Goal: Transaction & Acquisition: Register for event/course

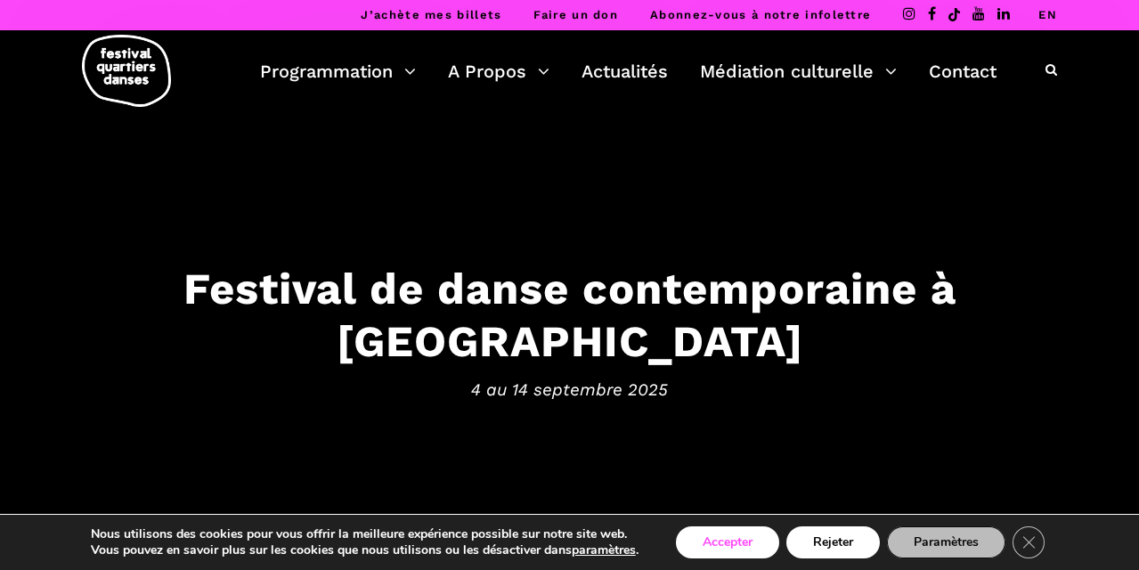
click at [697, 554] on button "Accepter" at bounding box center [727, 542] width 103 height 32
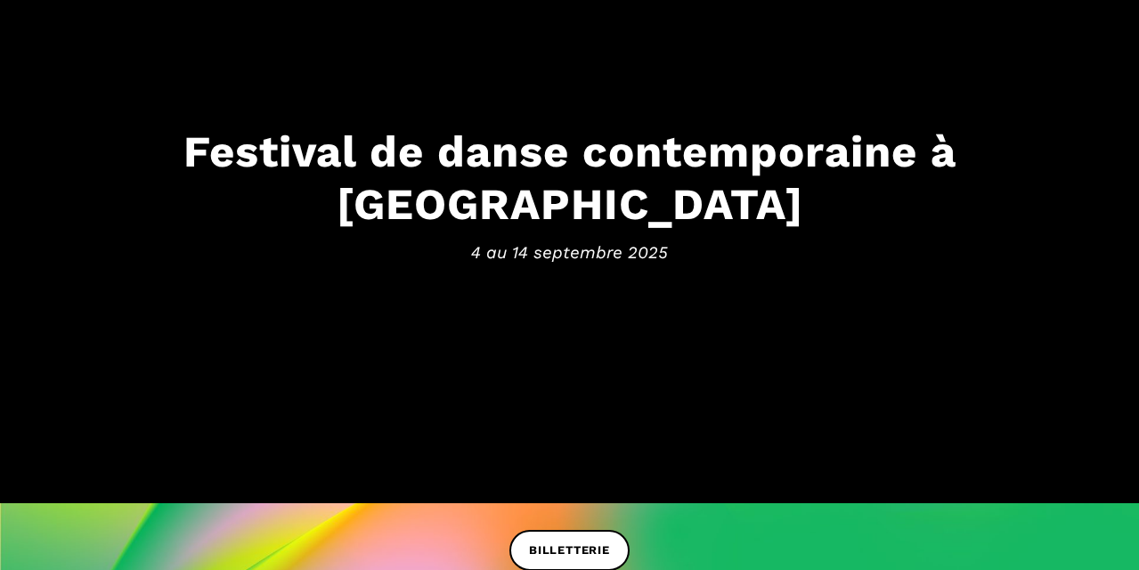
scroll to position [255, 0]
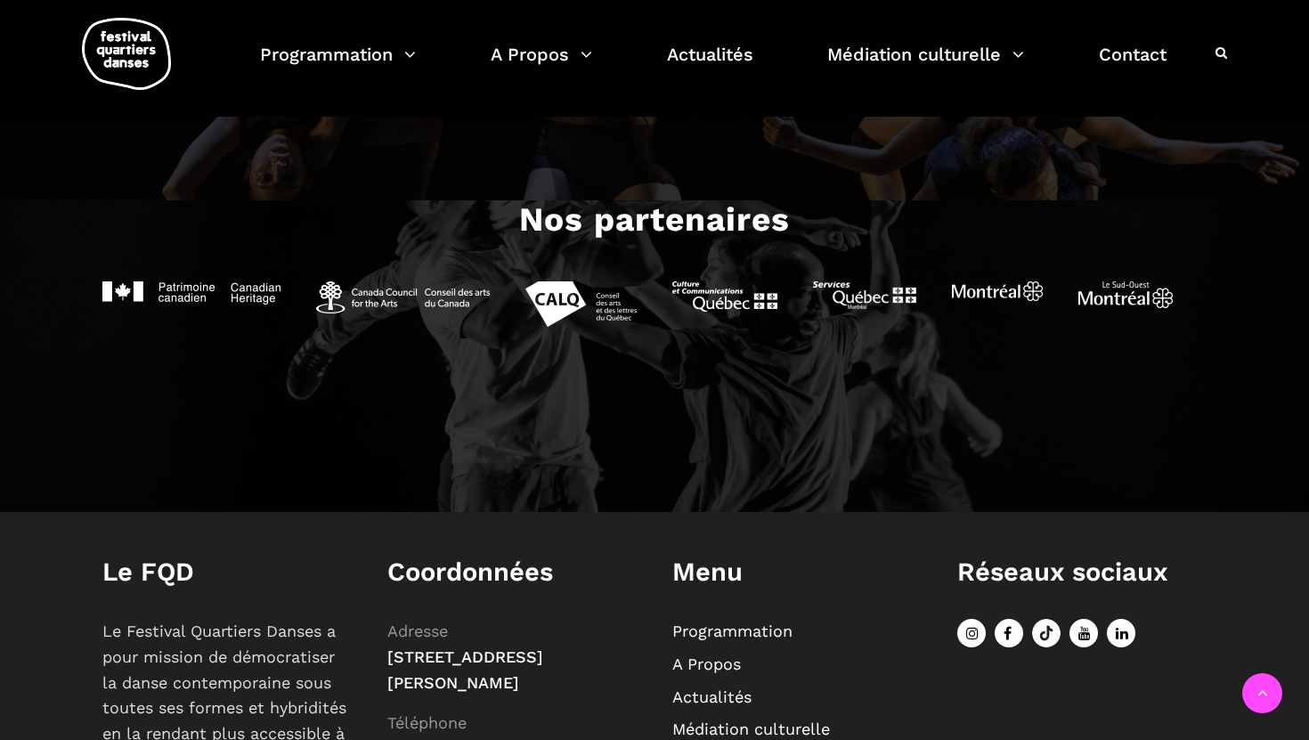
scroll to position [1964, 0]
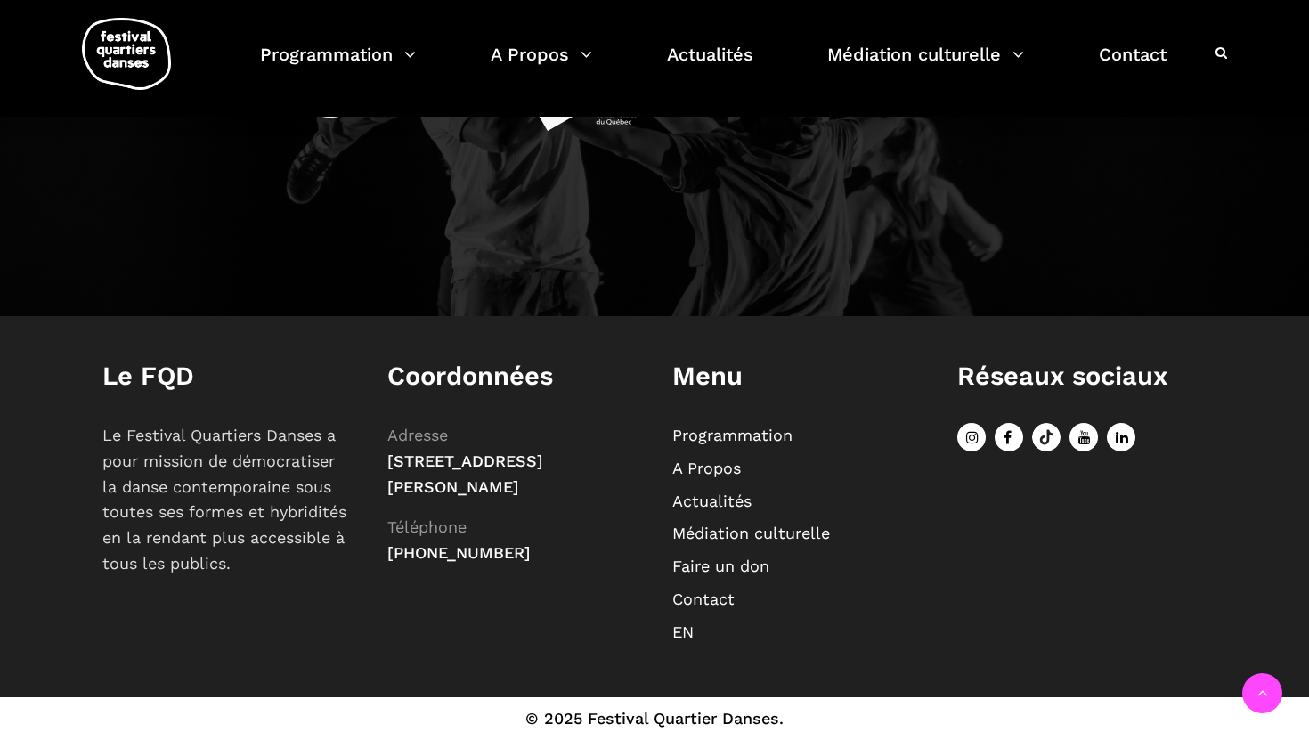
click at [977, 439] on icon at bounding box center [971, 437] width 29 height 29
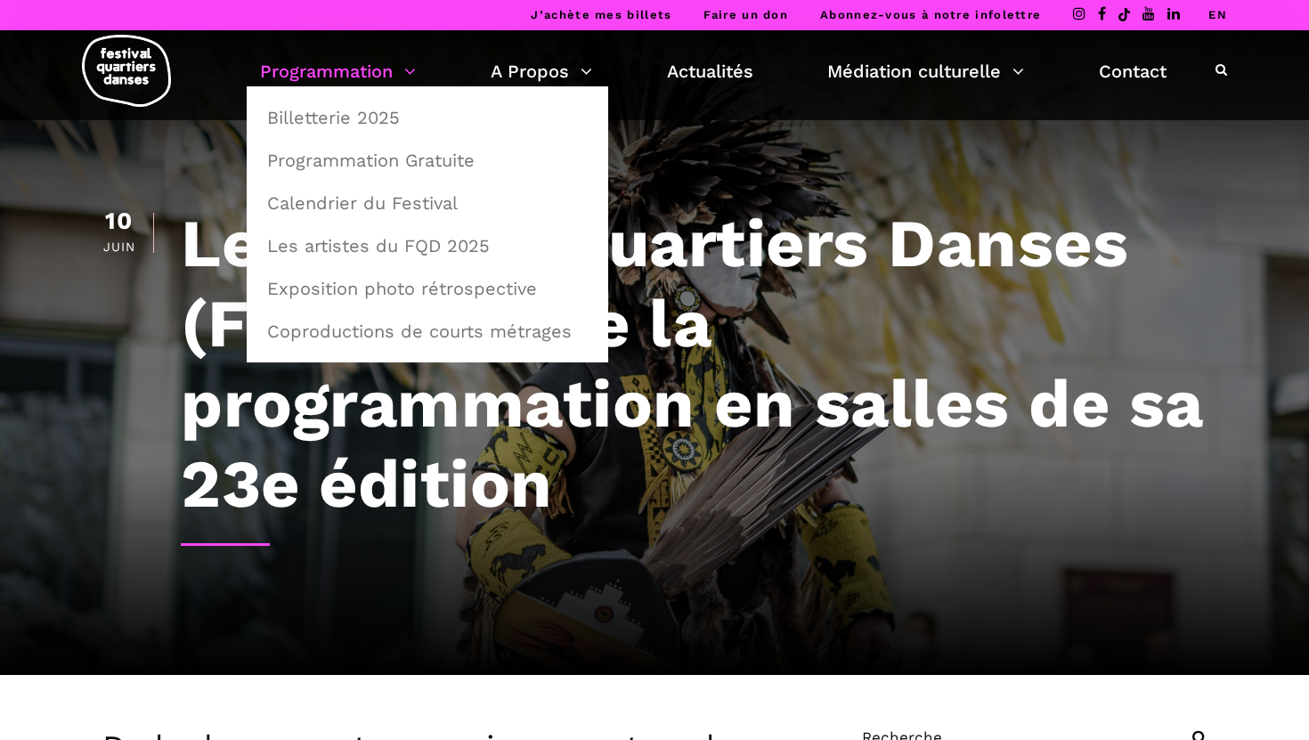
click at [380, 61] on link "Programmation" at bounding box center [338, 71] width 156 height 30
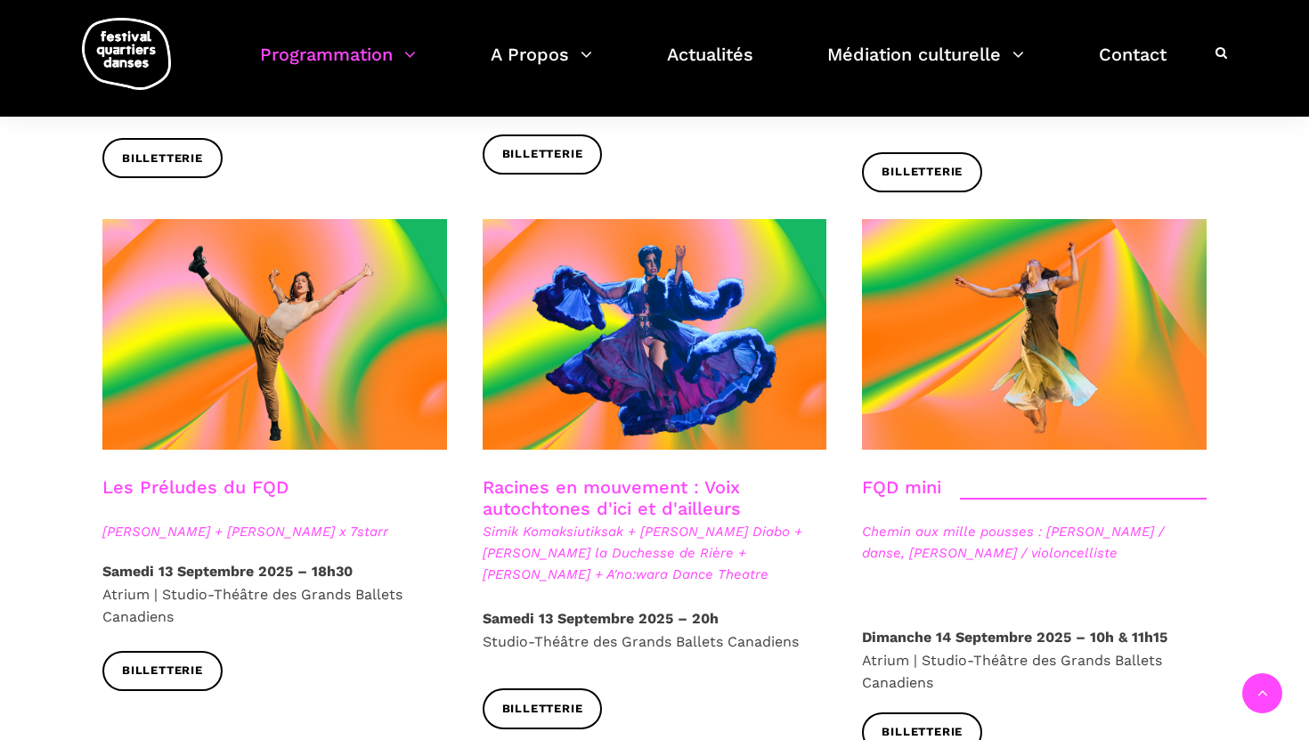
scroll to position [2469, 0]
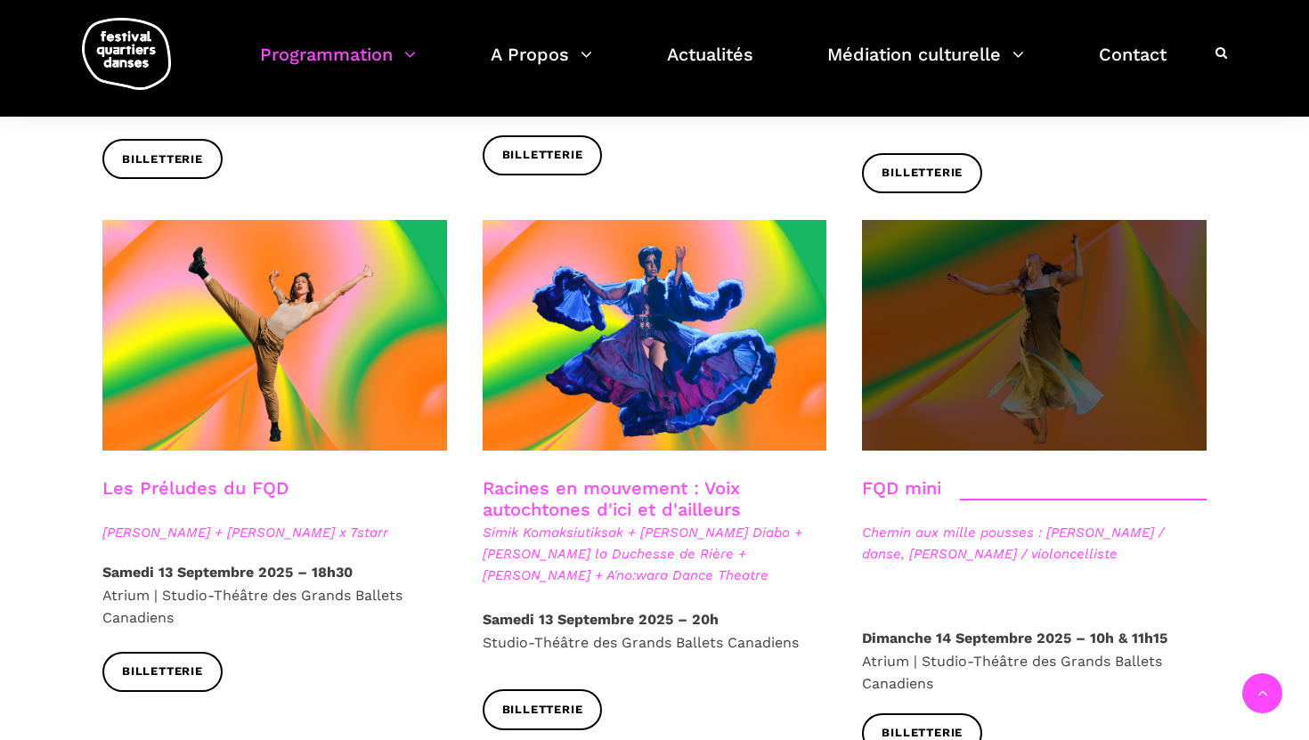
click at [975, 314] on span at bounding box center [1034, 335] width 345 height 231
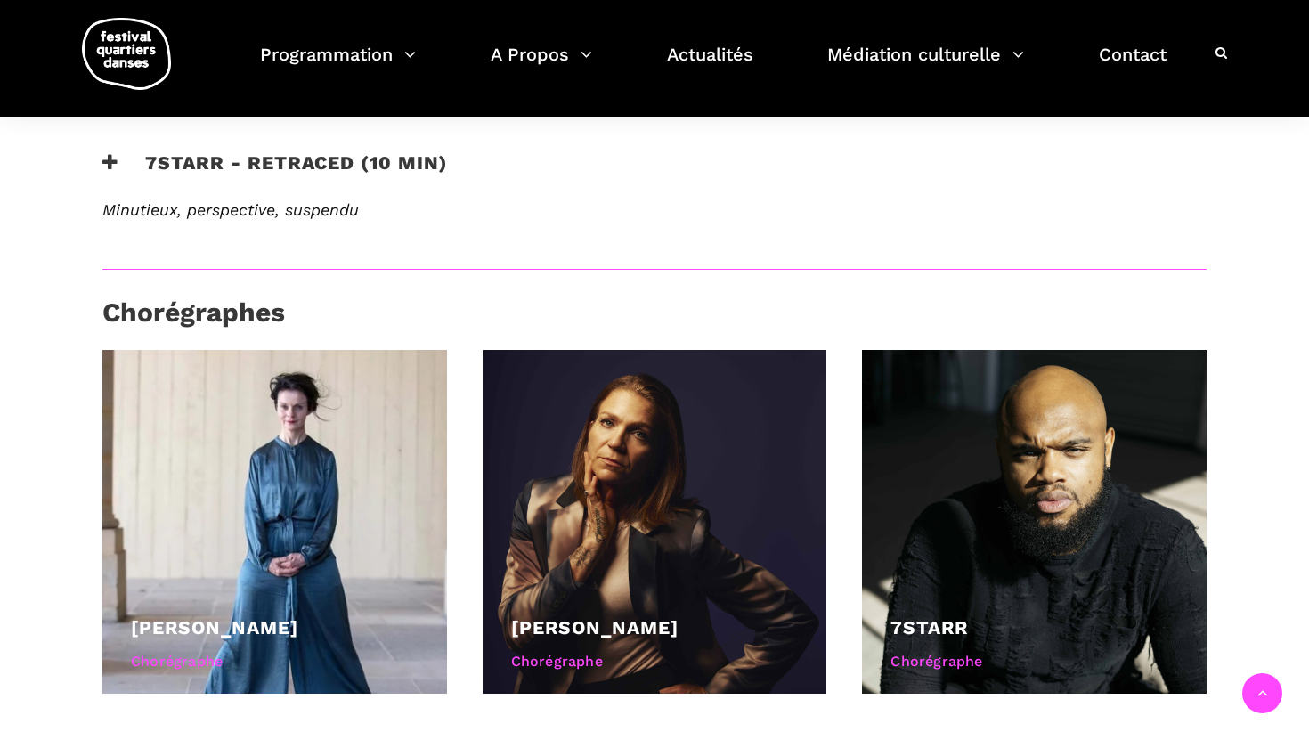
scroll to position [988, 0]
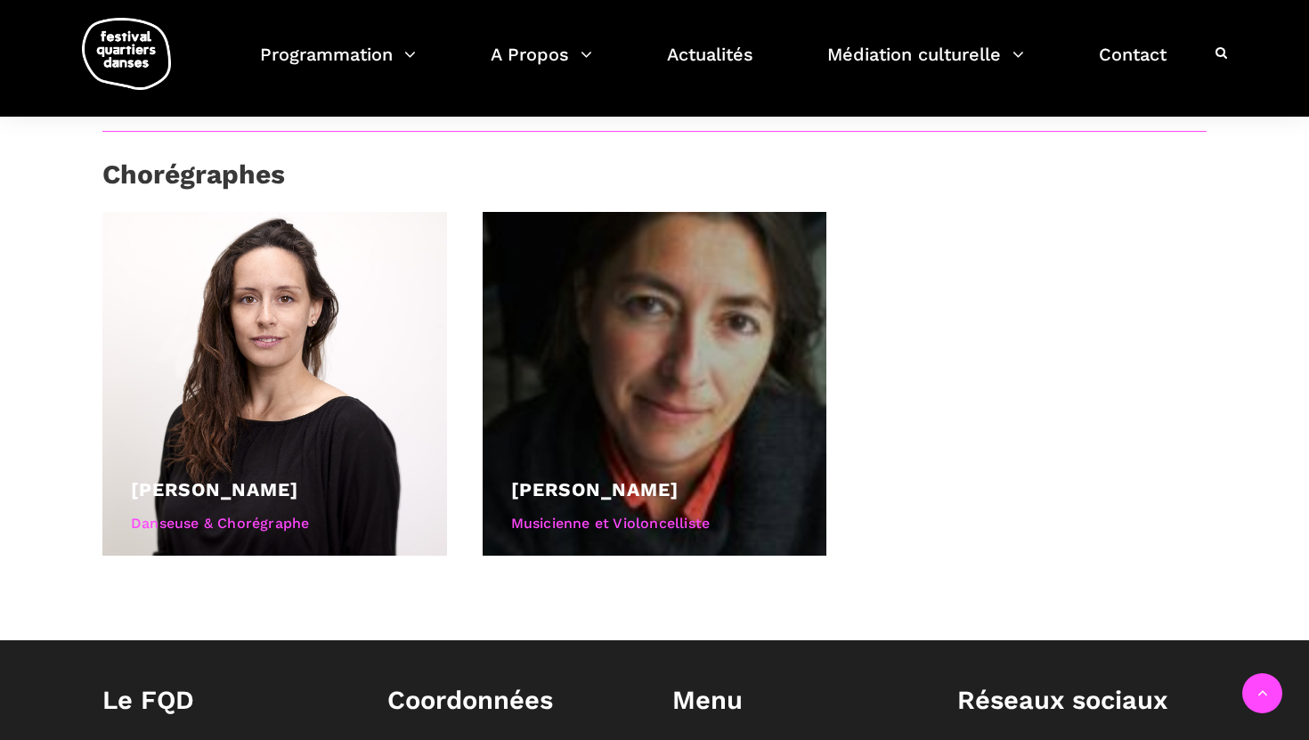
scroll to position [876, 0]
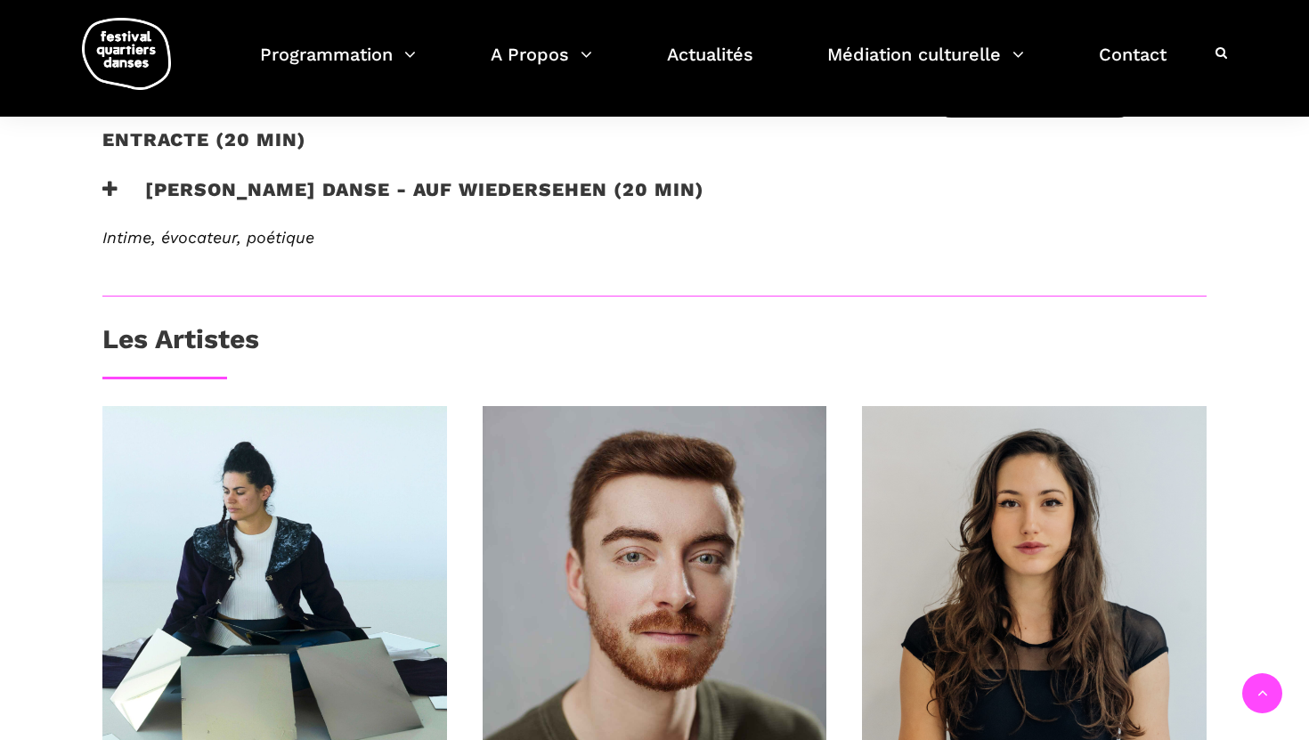
scroll to position [1019, 0]
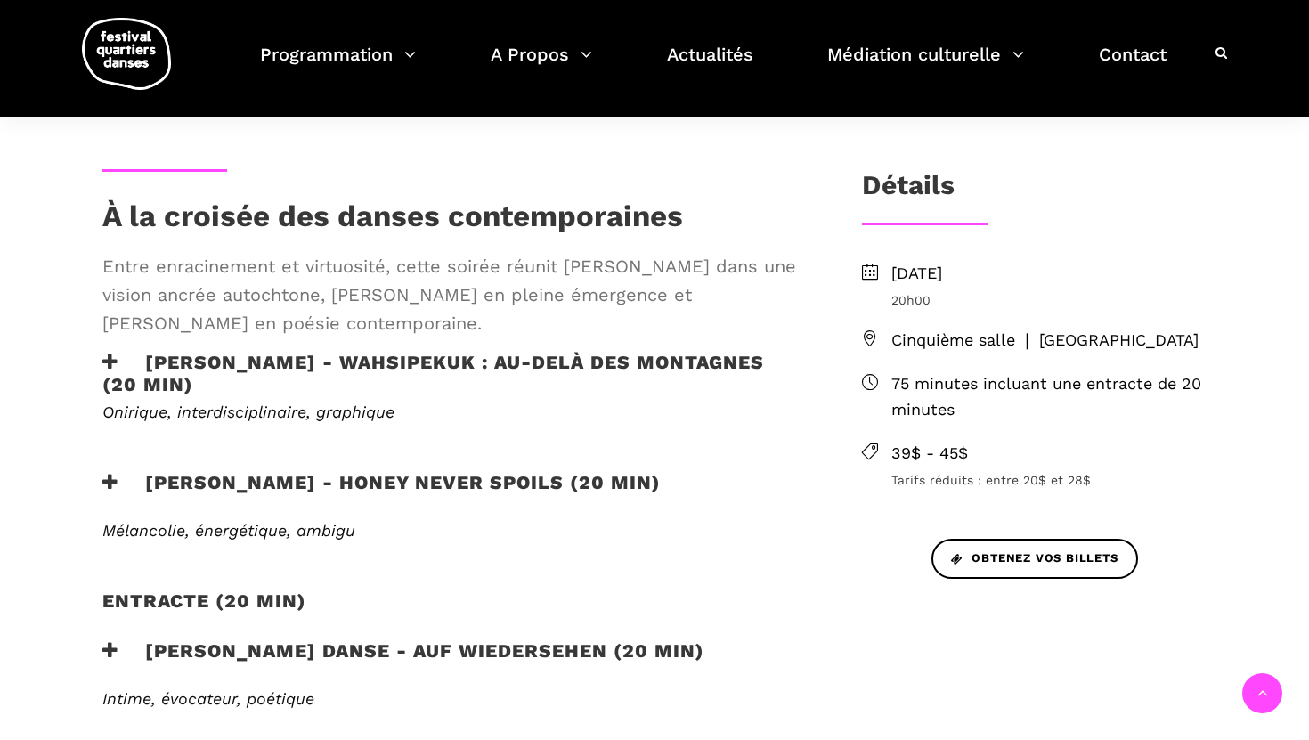
scroll to position [419, 0]
